Goal: Navigation & Orientation: Find specific page/section

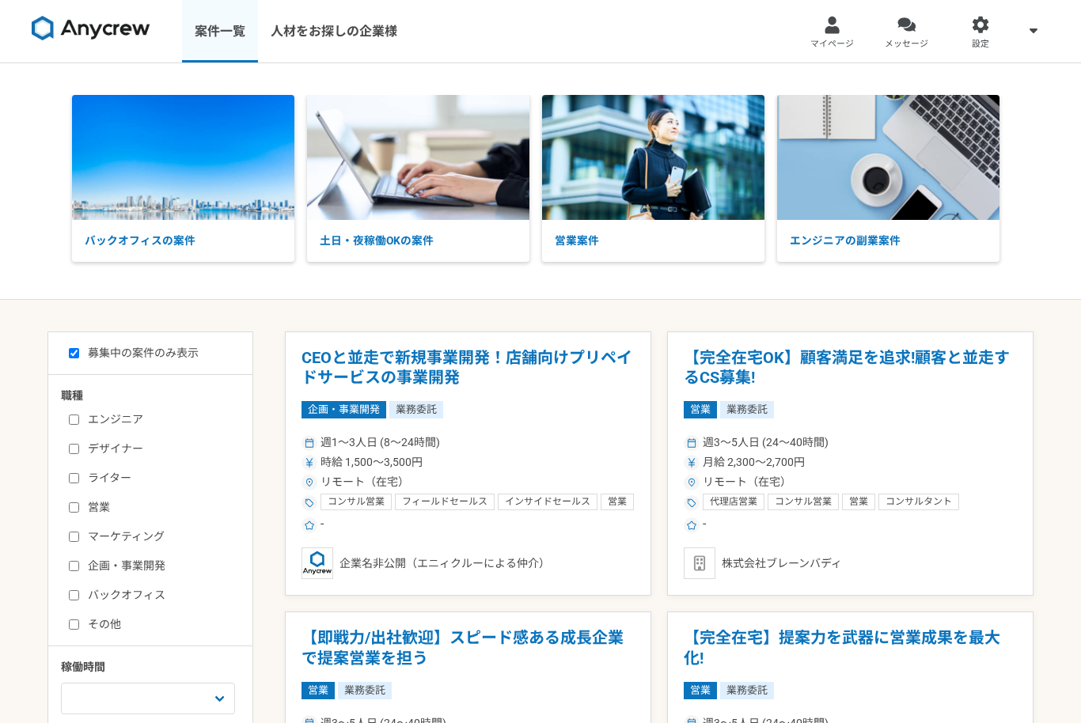
click at [229, 32] on link "案件一覧" at bounding box center [220, 31] width 76 height 63
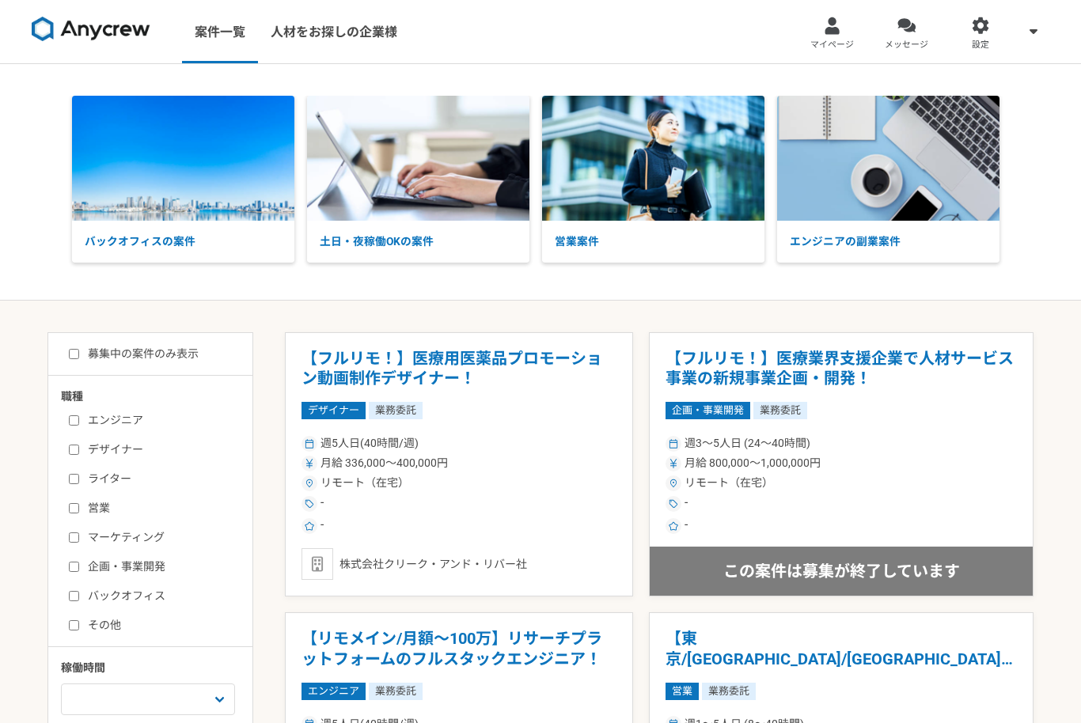
click at [79, 354] on input "募集中の案件のみ表示" at bounding box center [74, 354] width 10 height 10
checkbox input "true"
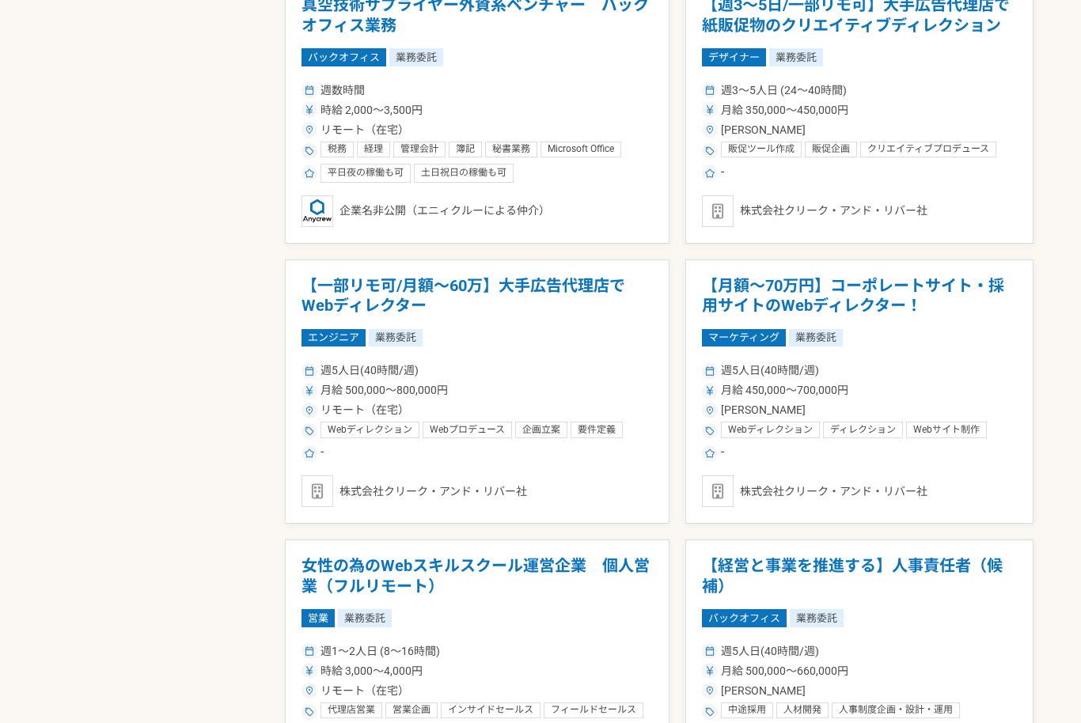
scroll to position [2479, 0]
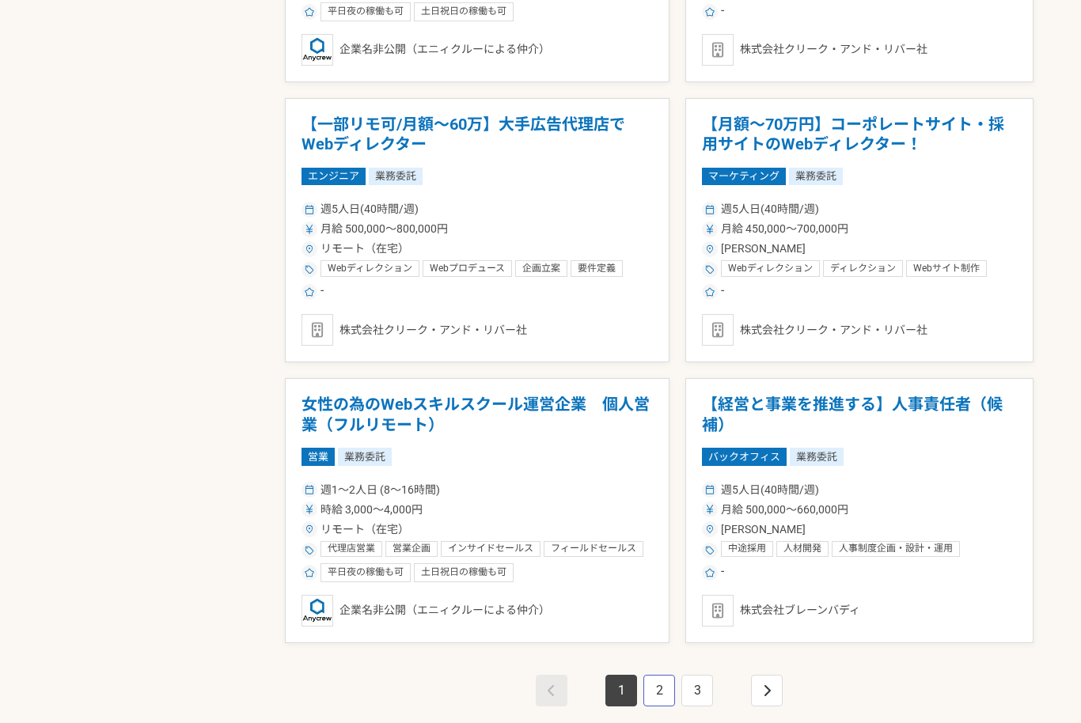
click at [663, 699] on link "2" at bounding box center [659, 691] width 32 height 32
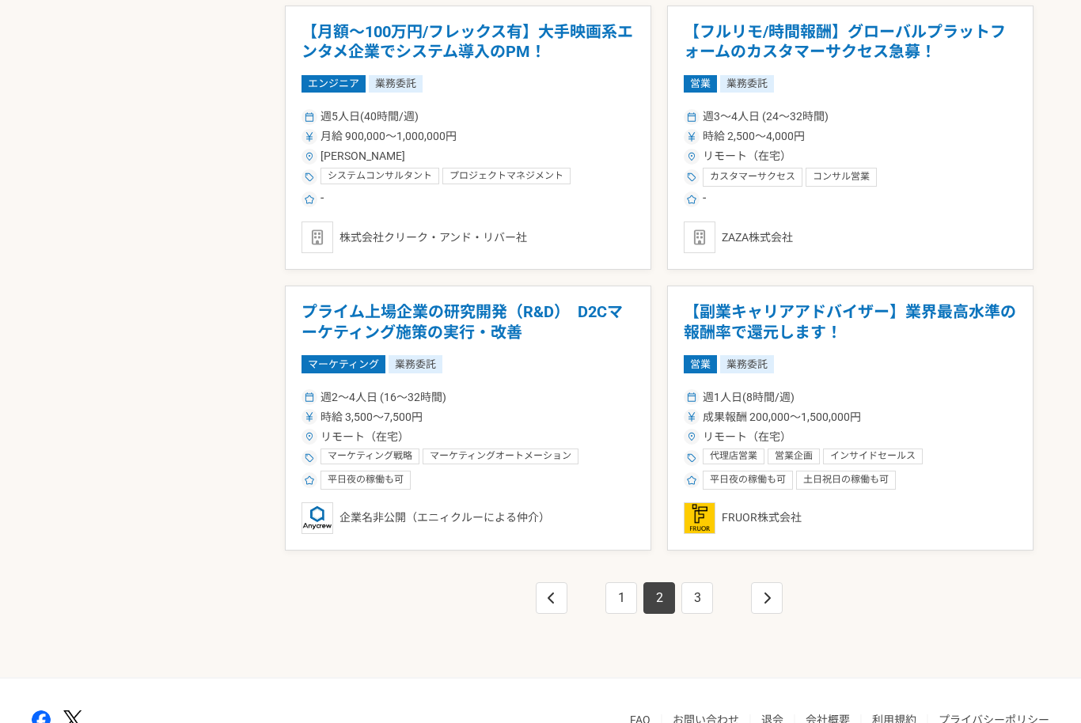
scroll to position [2571, 0]
click at [692, 604] on link "3" at bounding box center [697, 599] width 32 height 32
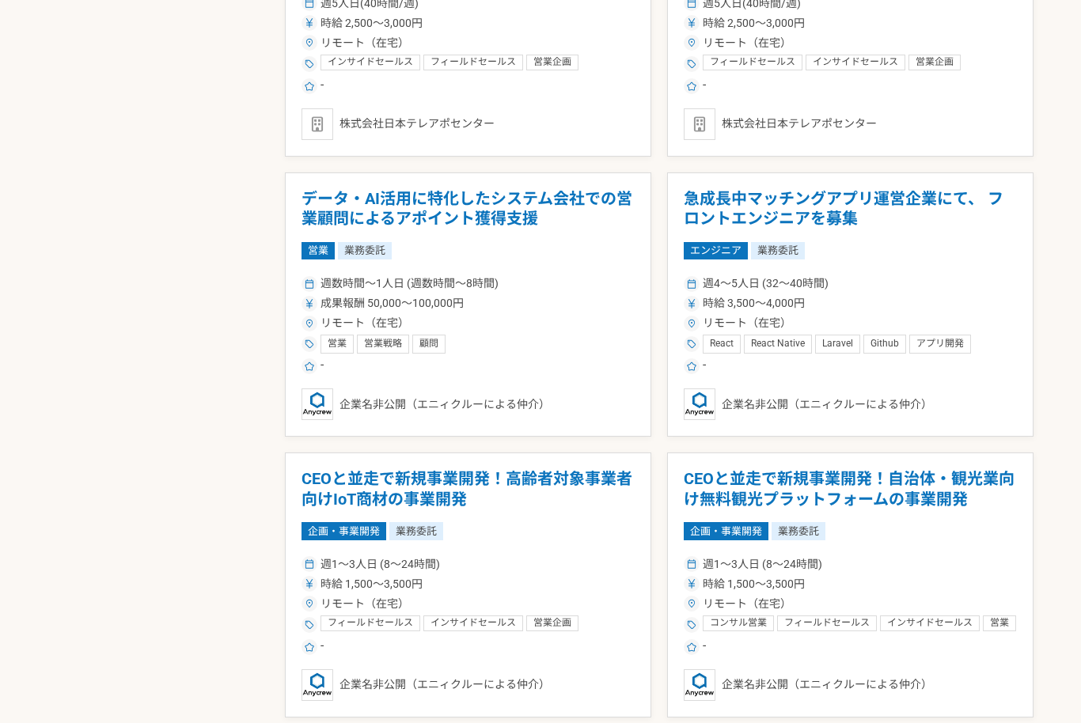
scroll to position [2484, 0]
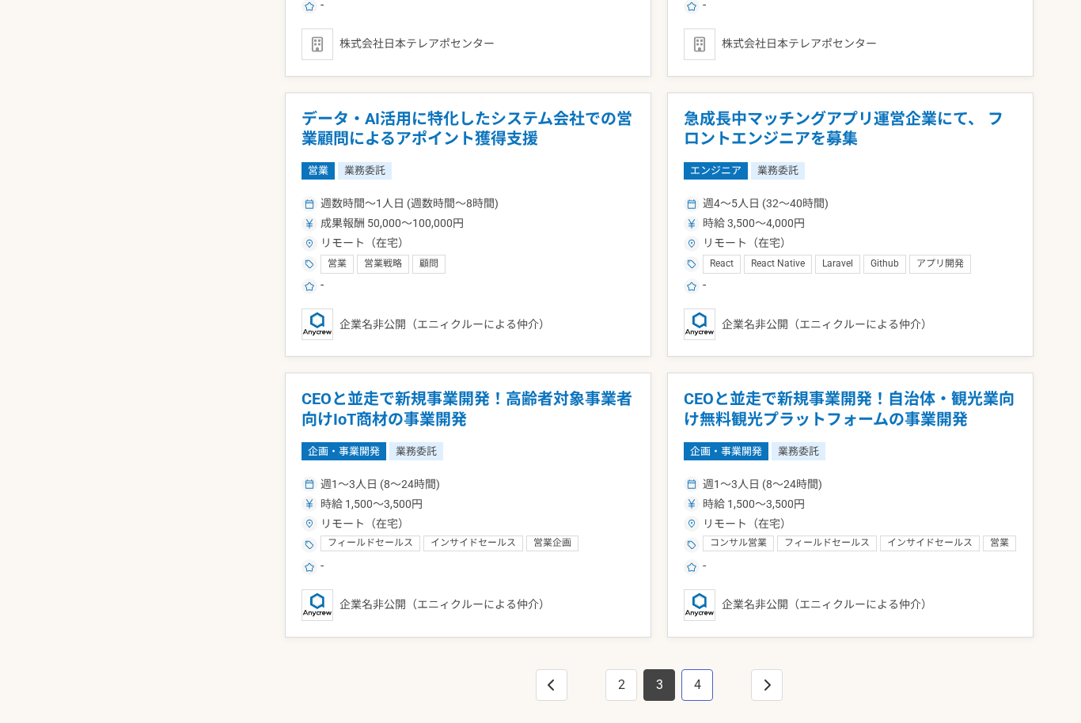
click at [703, 682] on link "4" at bounding box center [697, 686] width 32 height 32
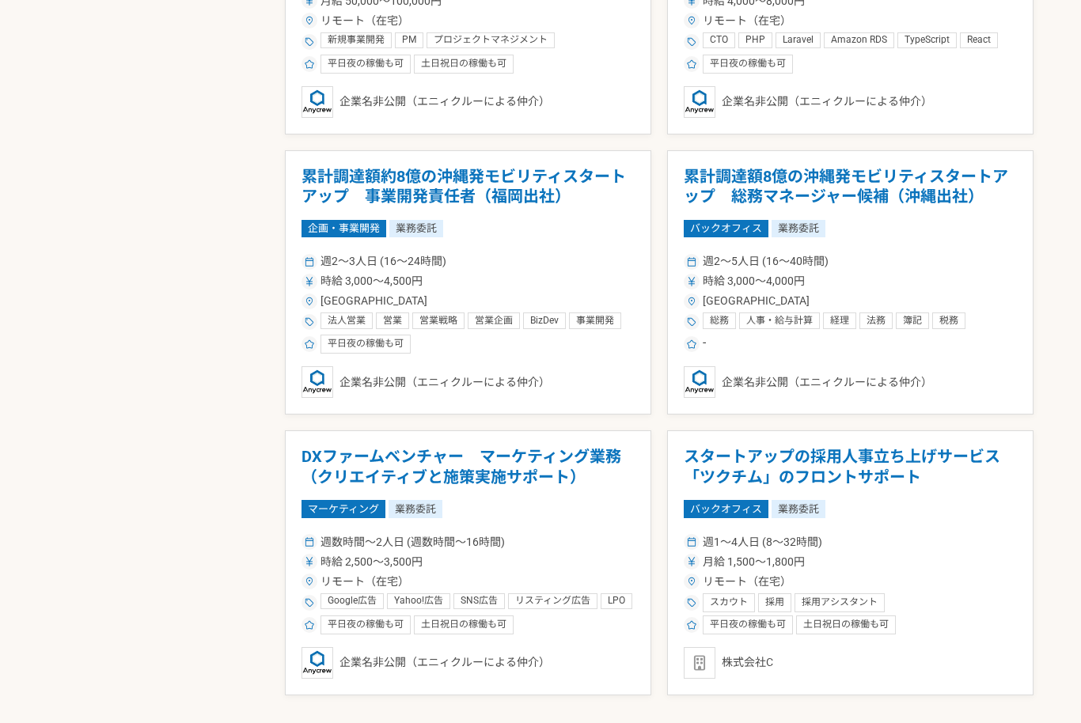
scroll to position [2479, 0]
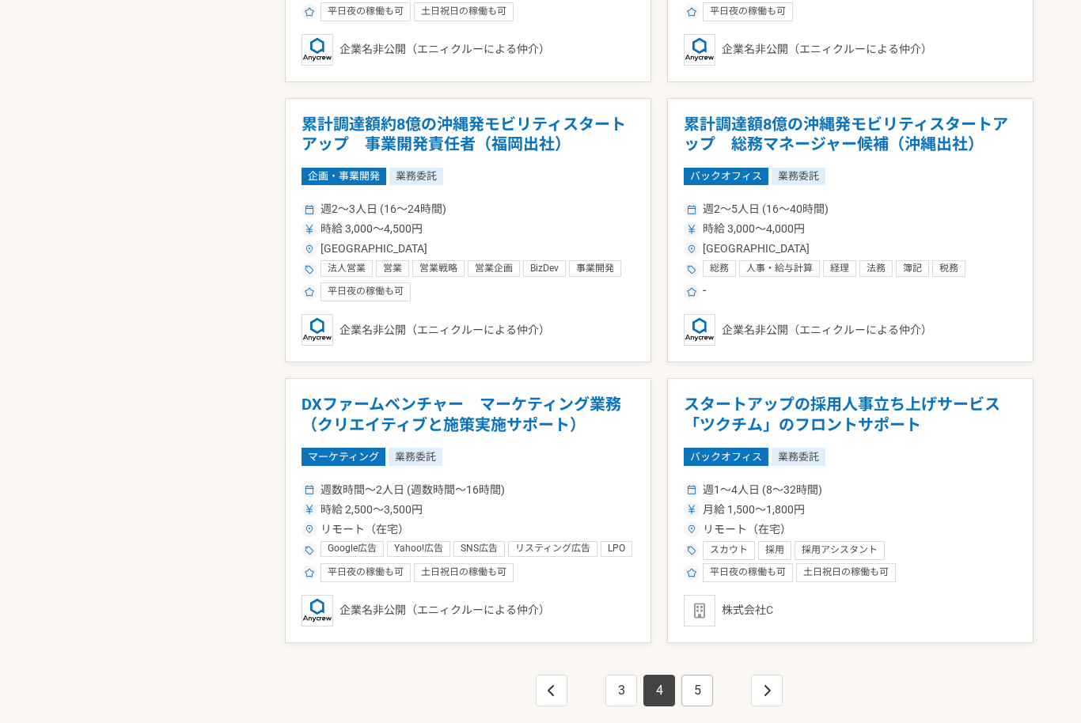
click at [696, 698] on link "5" at bounding box center [697, 691] width 32 height 32
